Goal: Check status

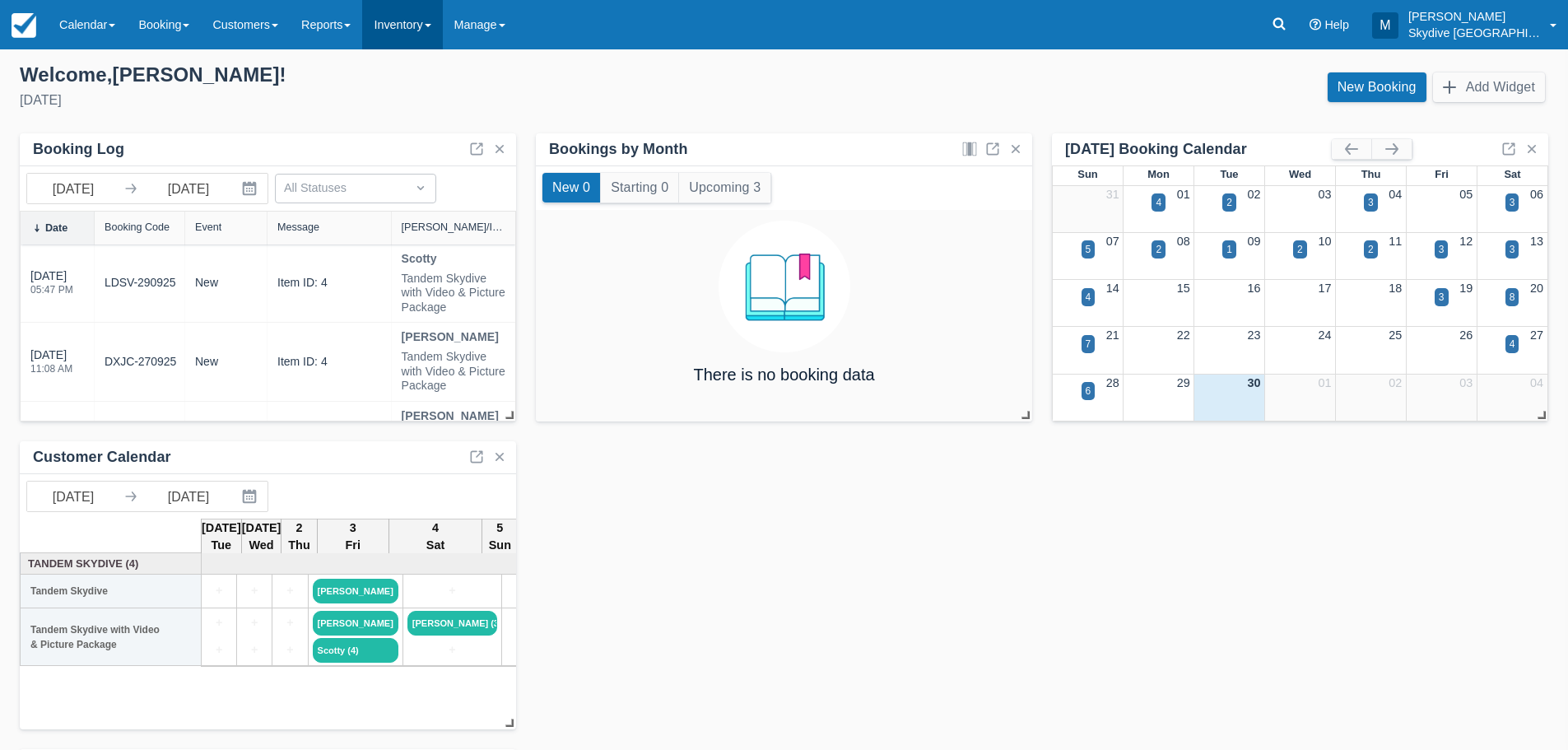
click at [431, 25] on span at bounding box center [428, 25] width 6 height 4
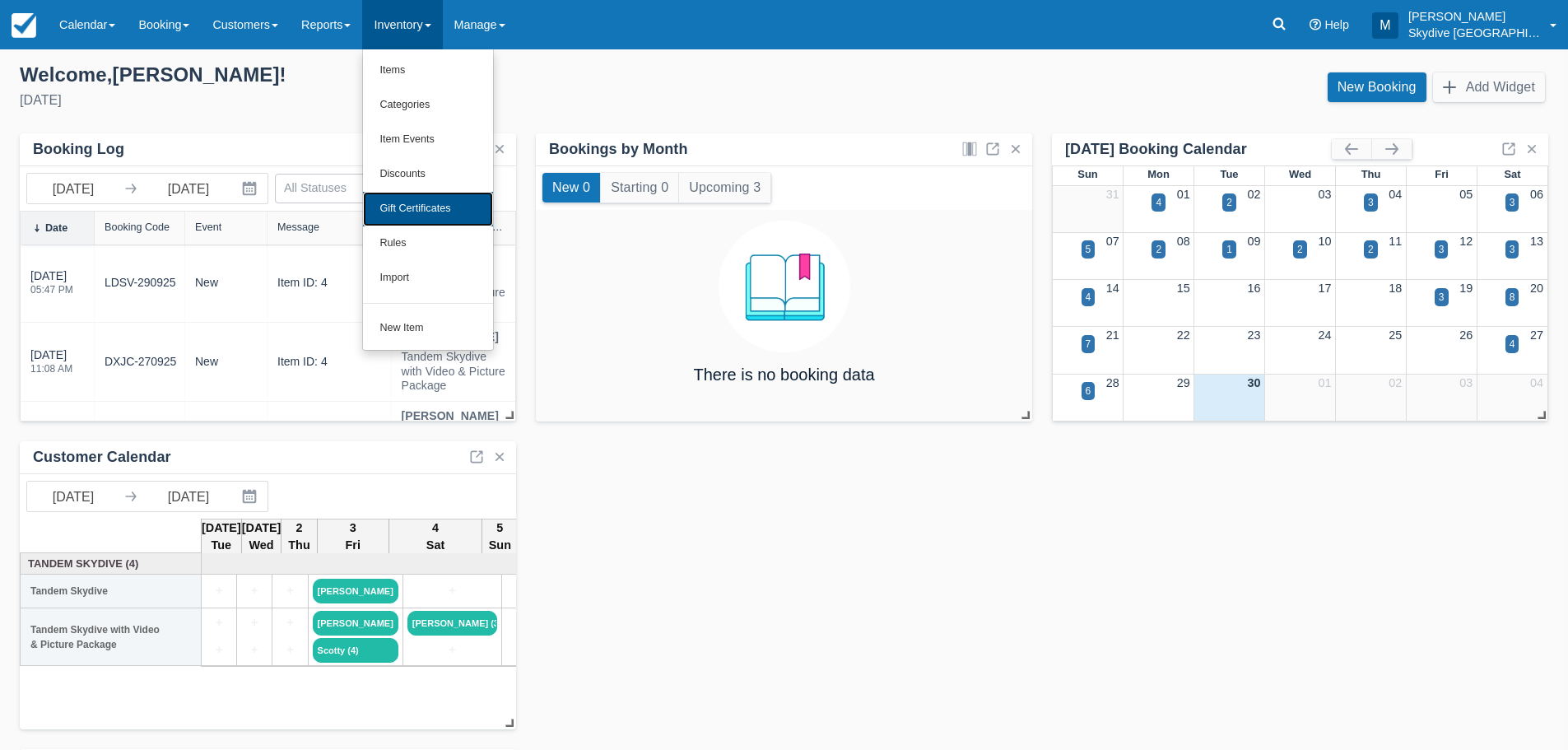
click at [413, 209] on link "Gift Certificates" at bounding box center [428, 209] width 130 height 35
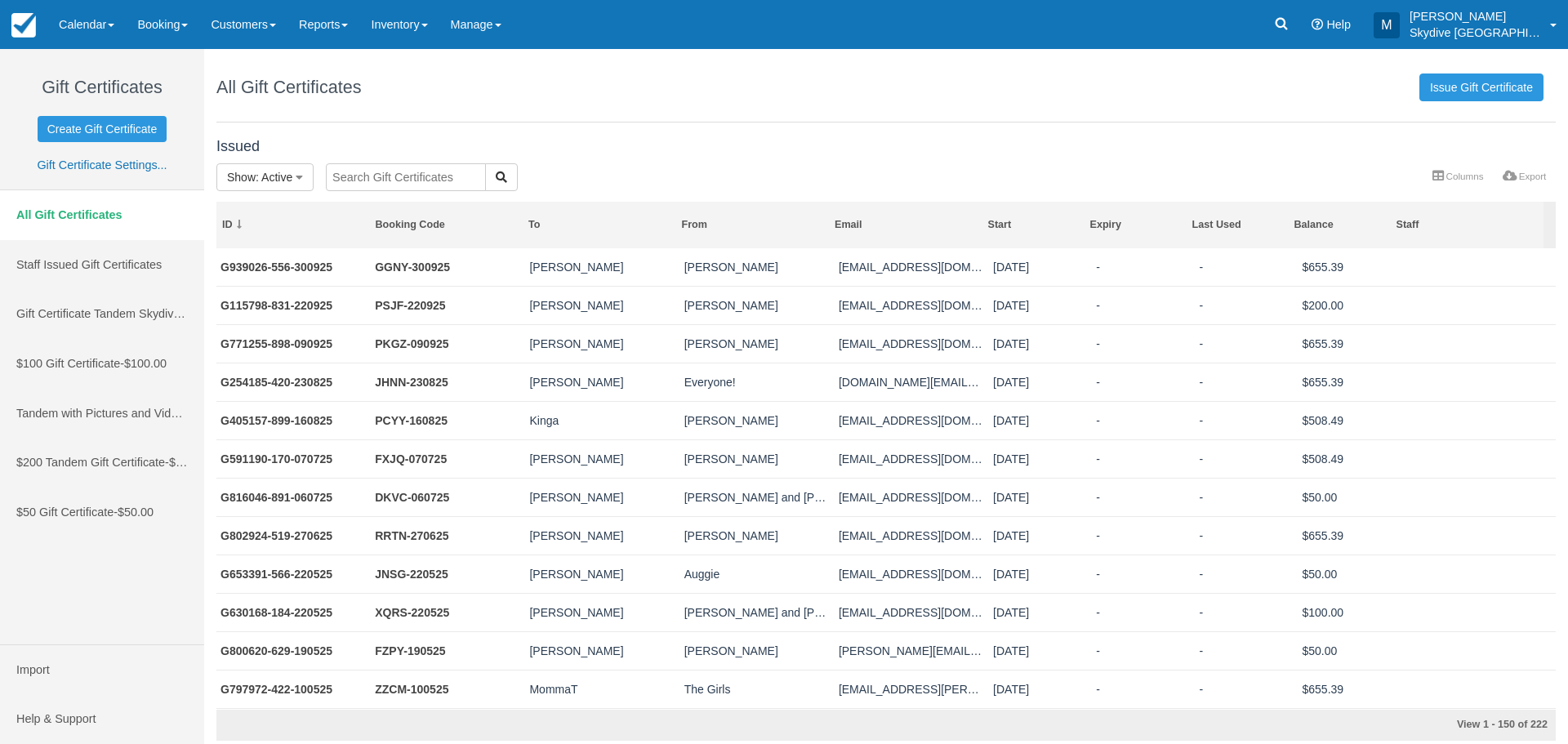
click at [366, 171] on input "text" at bounding box center [406, 177] width 160 height 28
type input "G545342-239-290425"
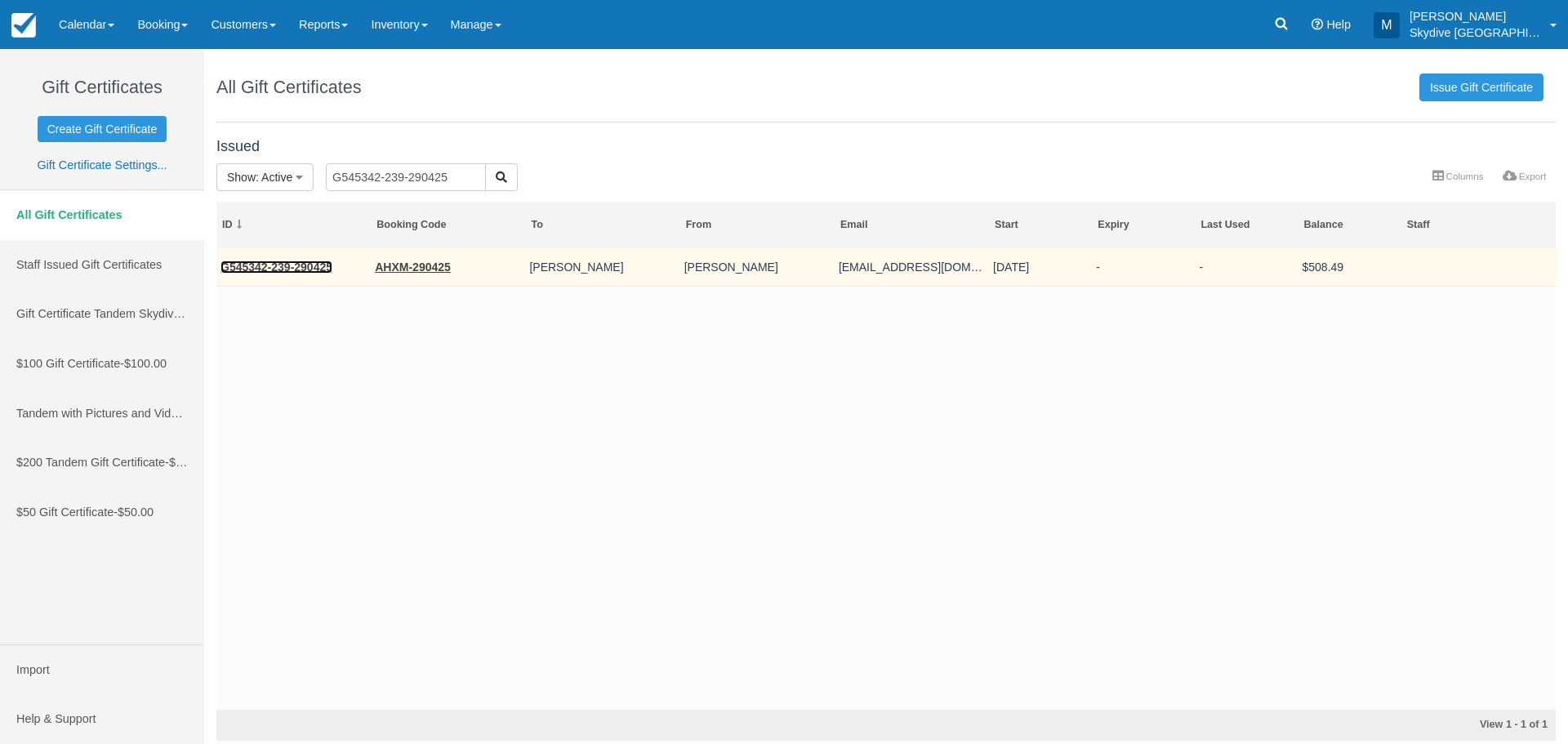
click at [292, 268] on link "G545342-239-290425" at bounding box center [277, 267] width 112 height 14
